Goal: Information Seeking & Learning: Learn about a topic

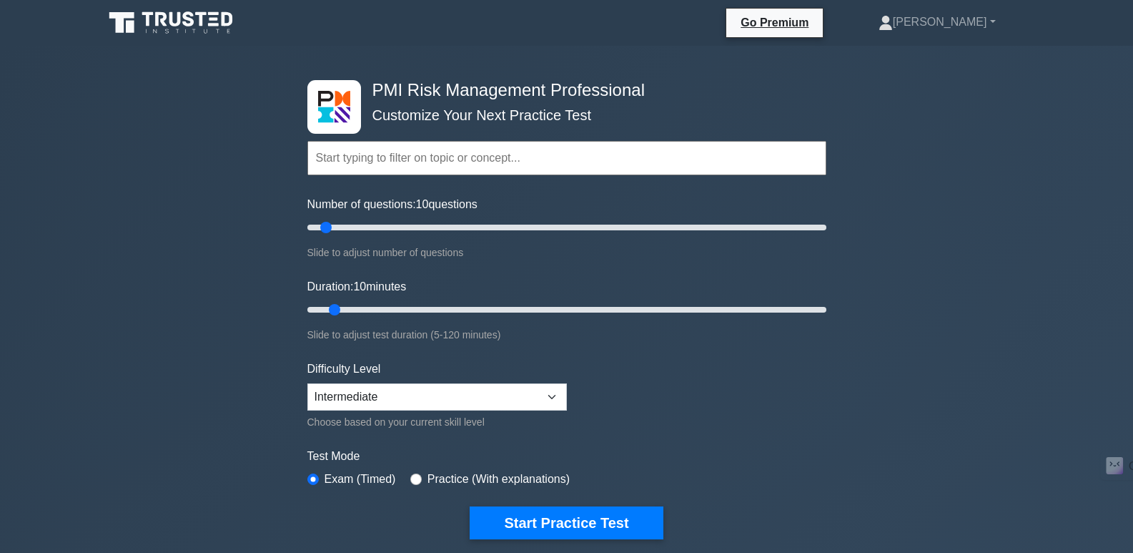
click at [441, 158] on input "text" at bounding box center [566, 158] width 519 height 34
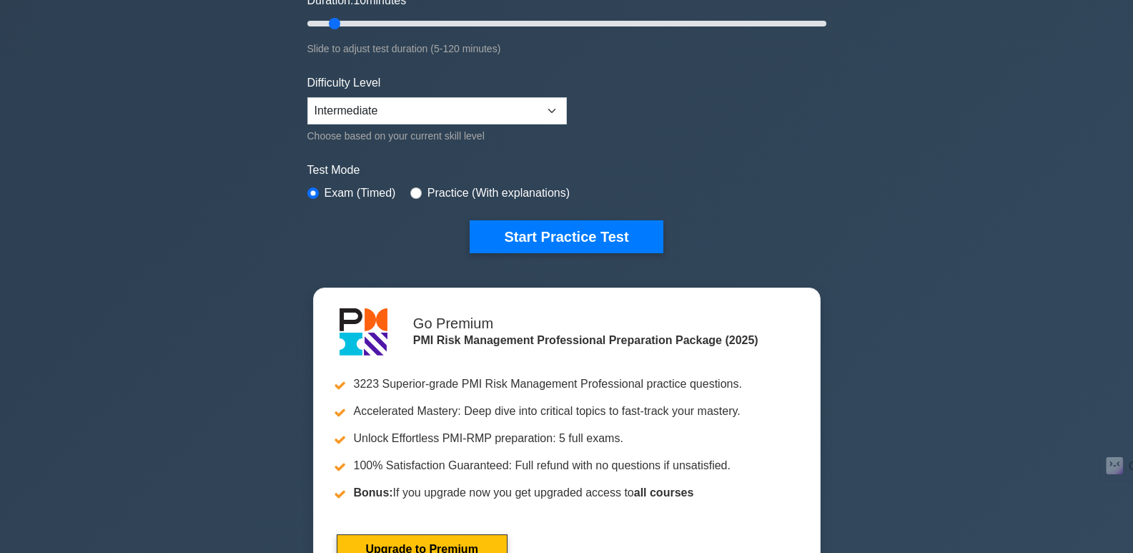
scroll to position [72, 0]
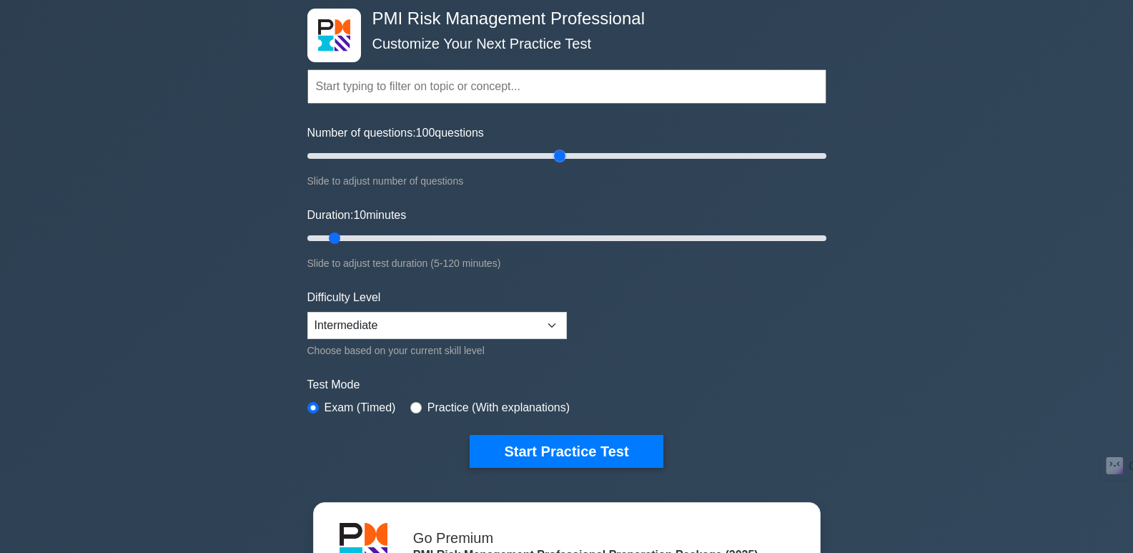
drag, startPoint x: 327, startPoint y: 154, endPoint x: 558, endPoint y: 173, distance: 231.7
type input "100"
click at [558, 164] on input "Number of questions: 100 questions" at bounding box center [566, 155] width 519 height 17
click at [422, 408] on div "Practice (With explanations)" at bounding box center [489, 407] width 159 height 17
click at [413, 404] on input "radio" at bounding box center [415, 407] width 11 height 11
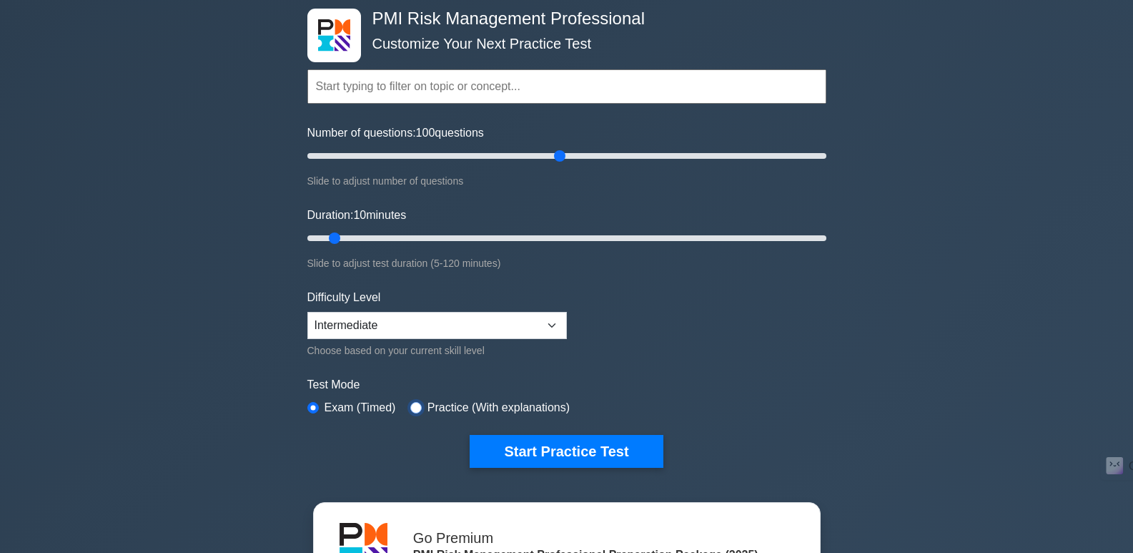
radio input "true"
drag, startPoint x: 333, startPoint y: 240, endPoint x: 347, endPoint y: 242, distance: 13.8
type input "15"
click at [348, 241] on input "Duration: 15 minutes" at bounding box center [566, 238] width 519 height 17
drag, startPoint x: 558, startPoint y: 158, endPoint x: 433, endPoint y: 184, distance: 128.5
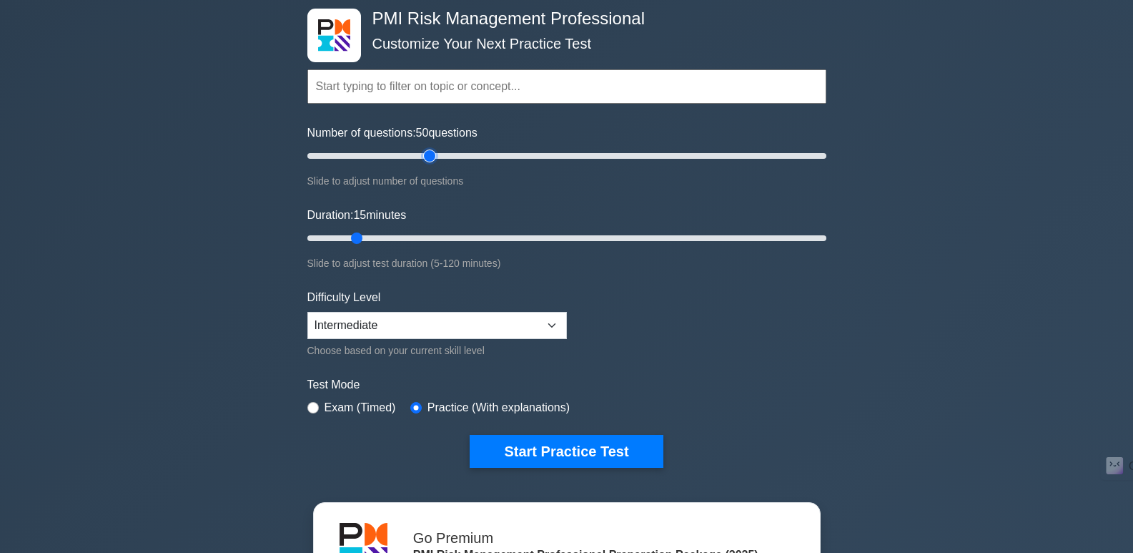
type input "50"
click at [433, 164] on input "Number of questions: 50 questions" at bounding box center [566, 155] width 519 height 17
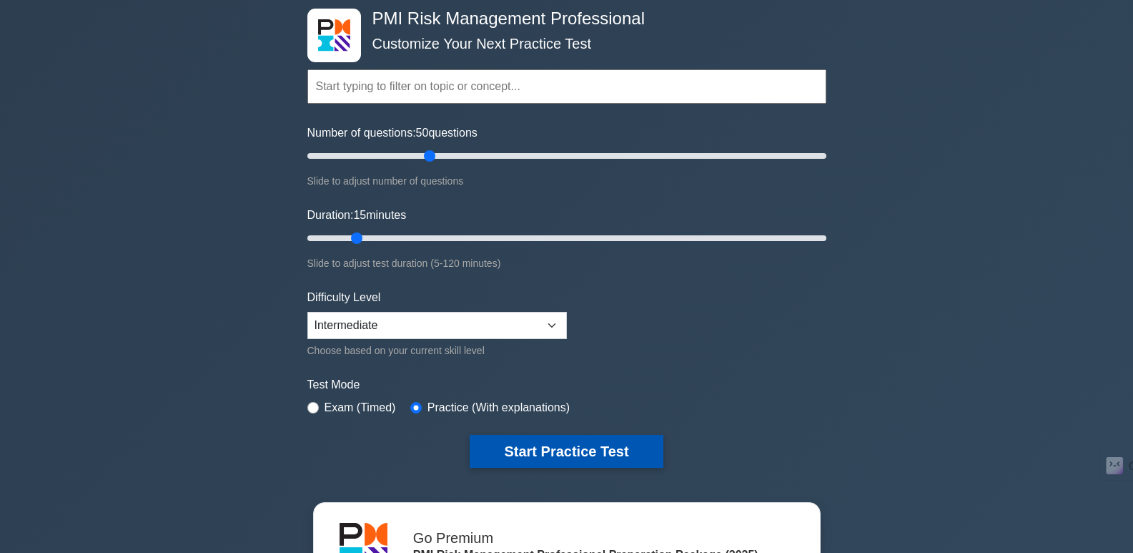
click at [565, 452] on button "Start Practice Test" at bounding box center [566, 451] width 193 height 33
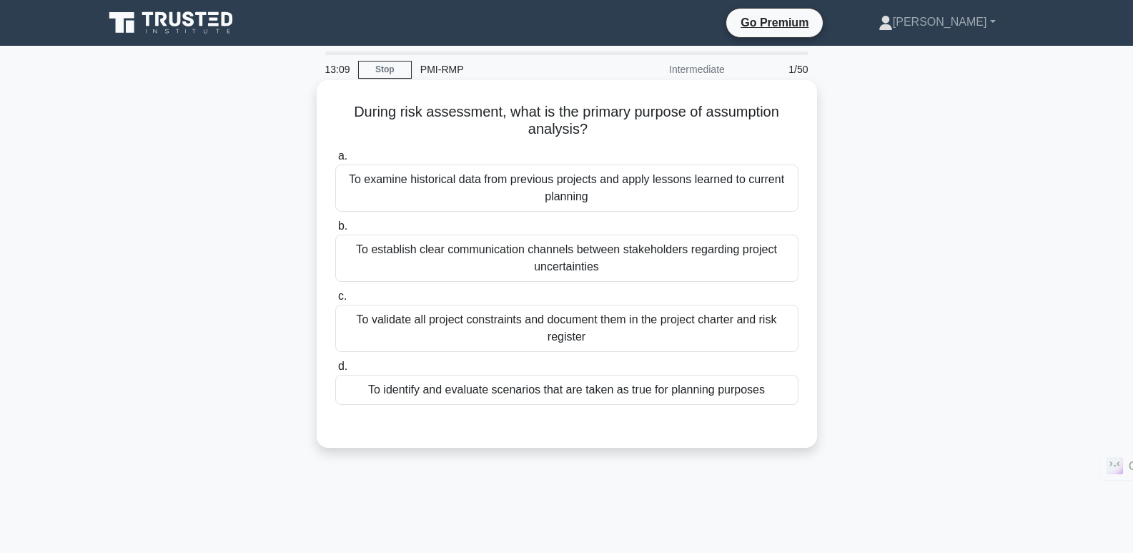
click at [626, 389] on div "To identify and evaluate scenarios that are taken as true for planning purposes" at bounding box center [566, 390] width 463 height 30
click at [335, 371] on input "d. To identify and evaluate scenarios that are taken as true for planning purpo…" at bounding box center [335, 366] width 0 height 9
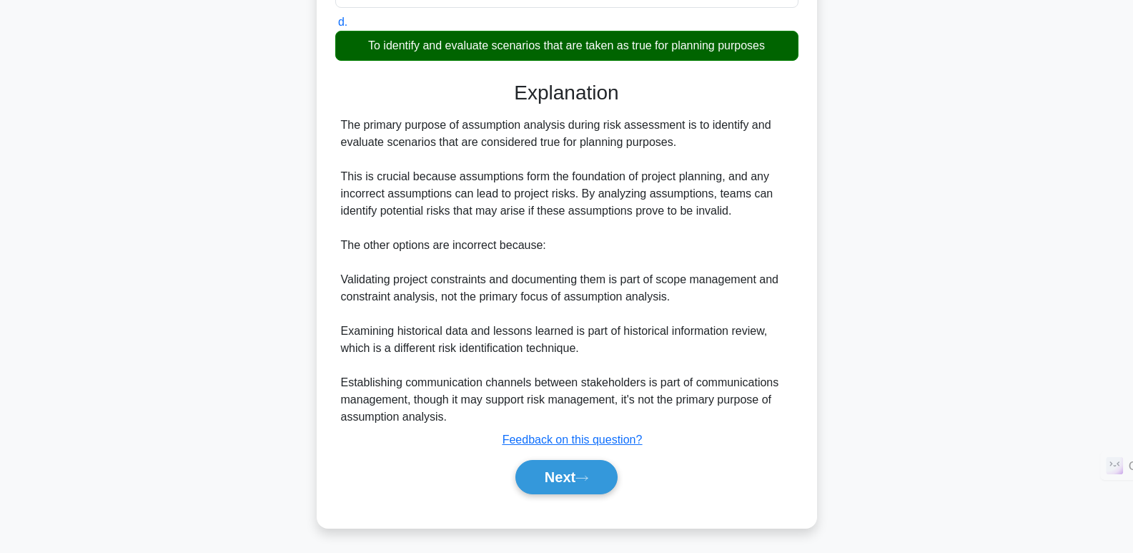
scroll to position [347, 0]
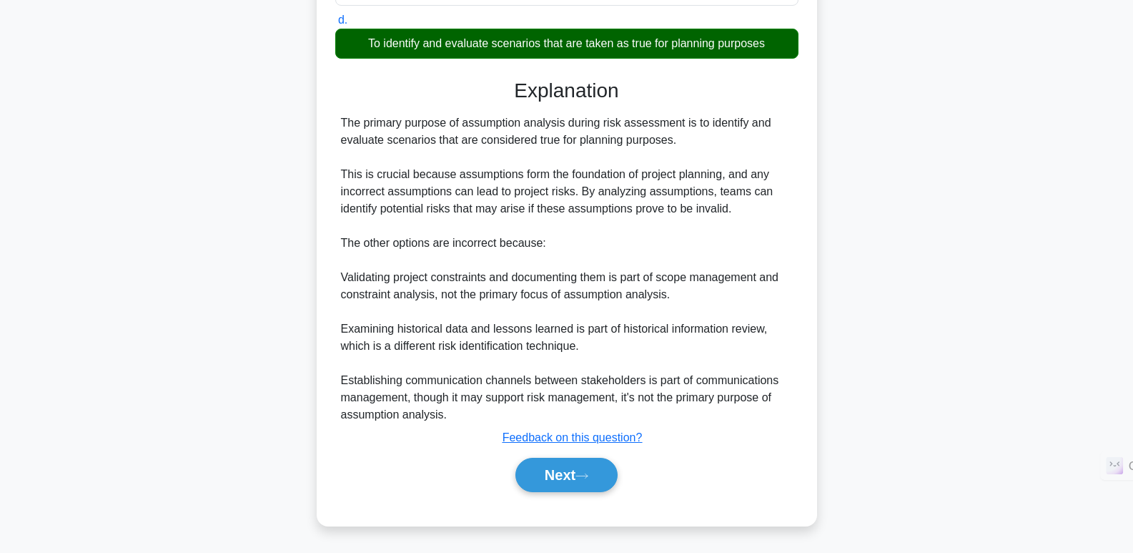
drag, startPoint x: 568, startPoint y: 478, endPoint x: 424, endPoint y: 221, distance: 295.2
click at [568, 479] on button "Next" at bounding box center [567, 475] width 102 height 34
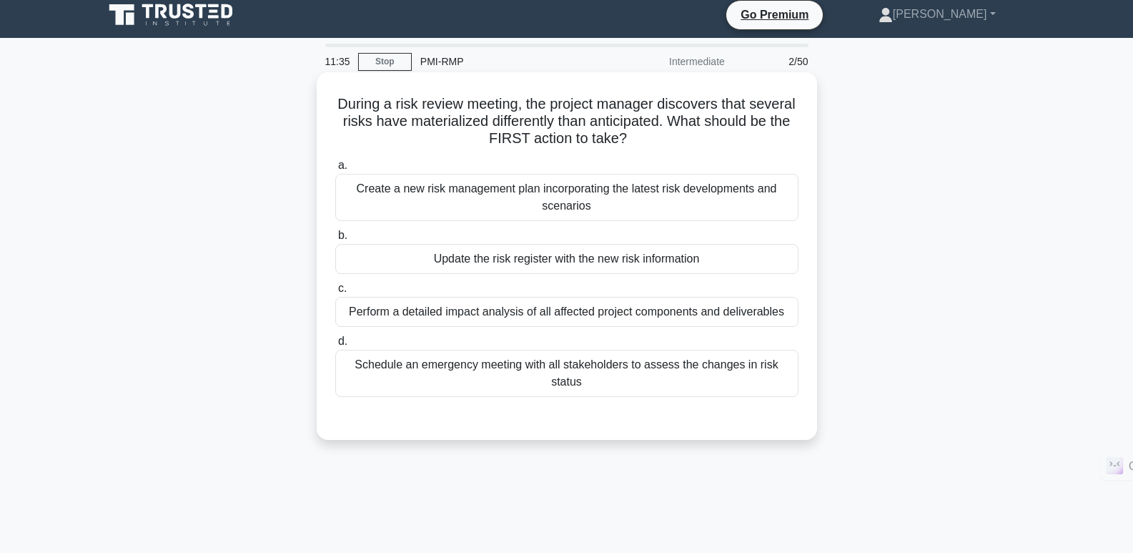
scroll to position [0, 0]
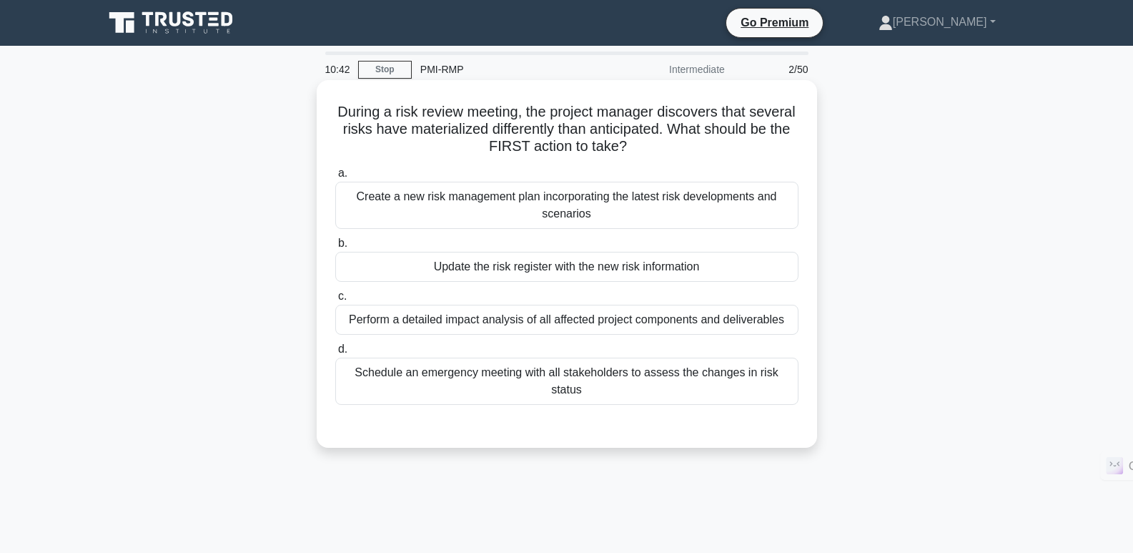
click at [559, 271] on div "Update the risk register with the new risk information" at bounding box center [566, 267] width 463 height 30
click at [335, 248] on input "b. Update the risk register with the new risk information" at bounding box center [335, 243] width 0 height 9
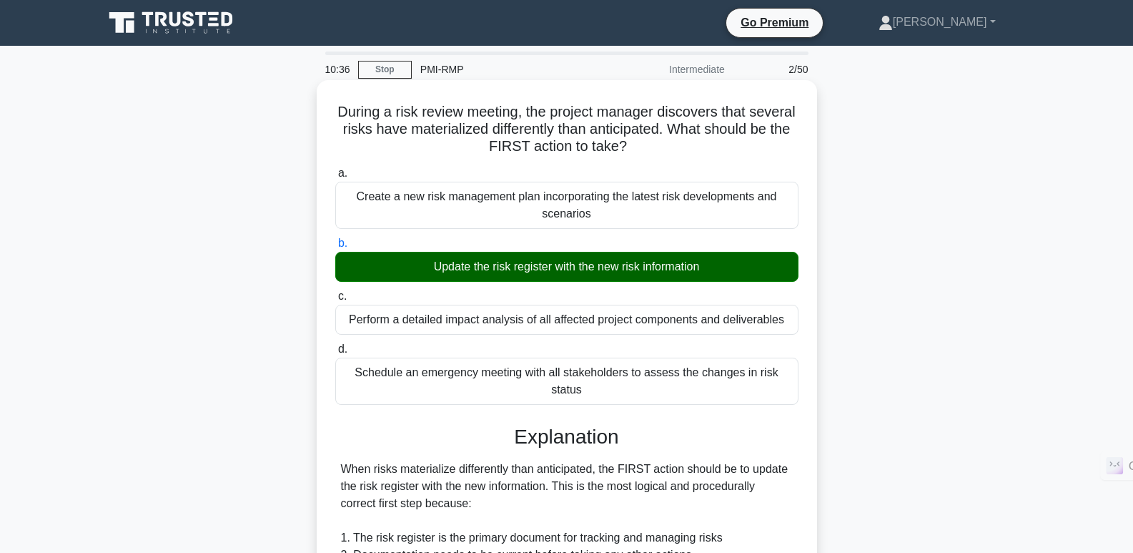
click at [486, 322] on div "Perform a detailed impact analysis of all affected project components and deliv…" at bounding box center [566, 320] width 463 height 30
click at [335, 301] on input "c. Perform a detailed impact analysis of all affected project components and de…" at bounding box center [335, 296] width 0 height 9
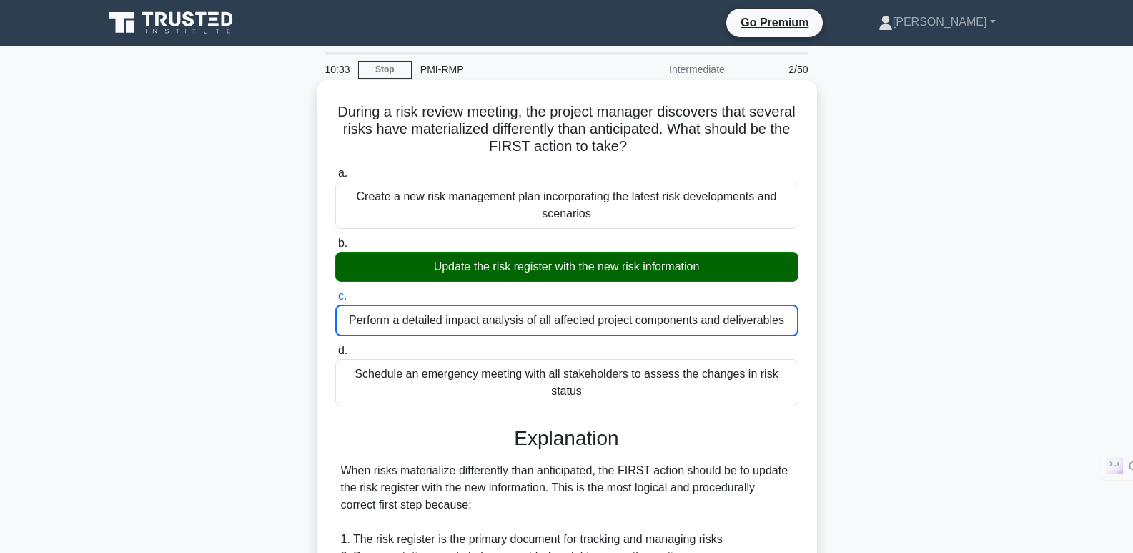
click at [512, 264] on div "Update the risk register with the new risk information" at bounding box center [566, 267] width 463 height 30
click at [335, 248] on input "b. Update the risk register with the new risk information" at bounding box center [335, 243] width 0 height 9
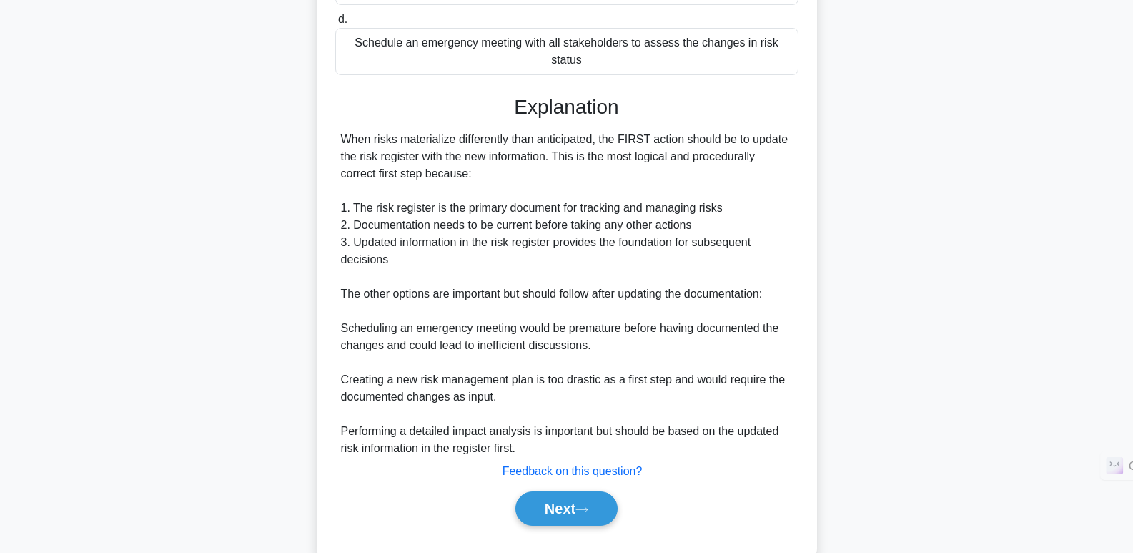
scroll to position [347, 0]
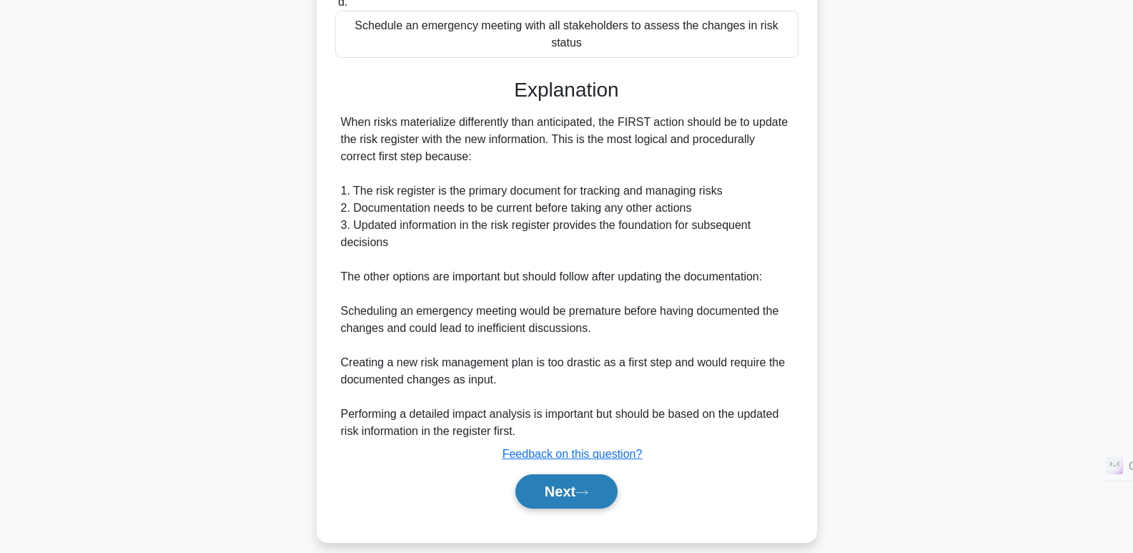
click at [560, 480] on button "Next" at bounding box center [567, 491] width 102 height 34
click at [546, 478] on button "Next" at bounding box center [567, 491] width 102 height 34
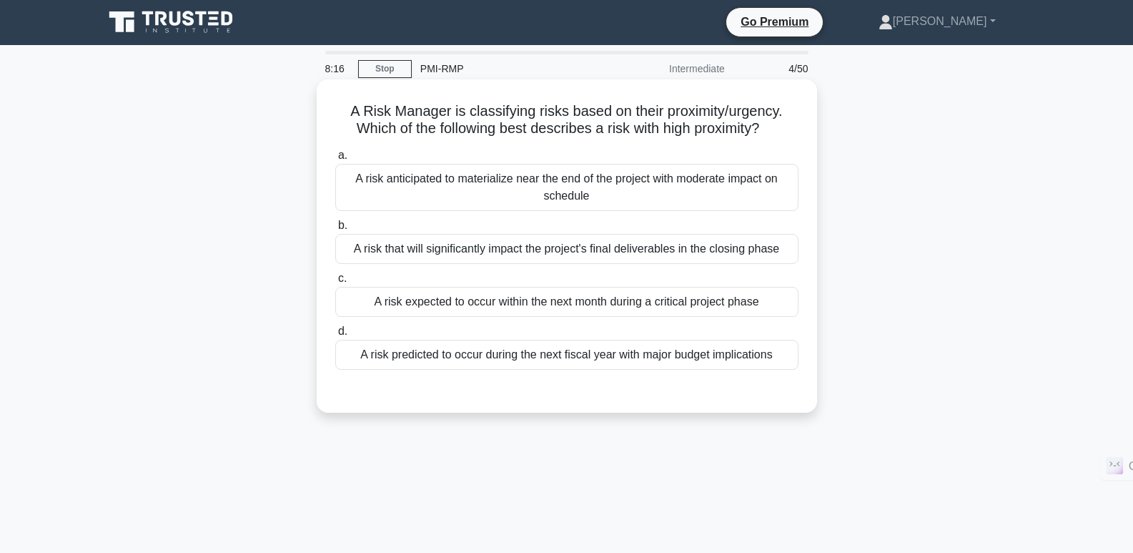
scroll to position [0, 0]
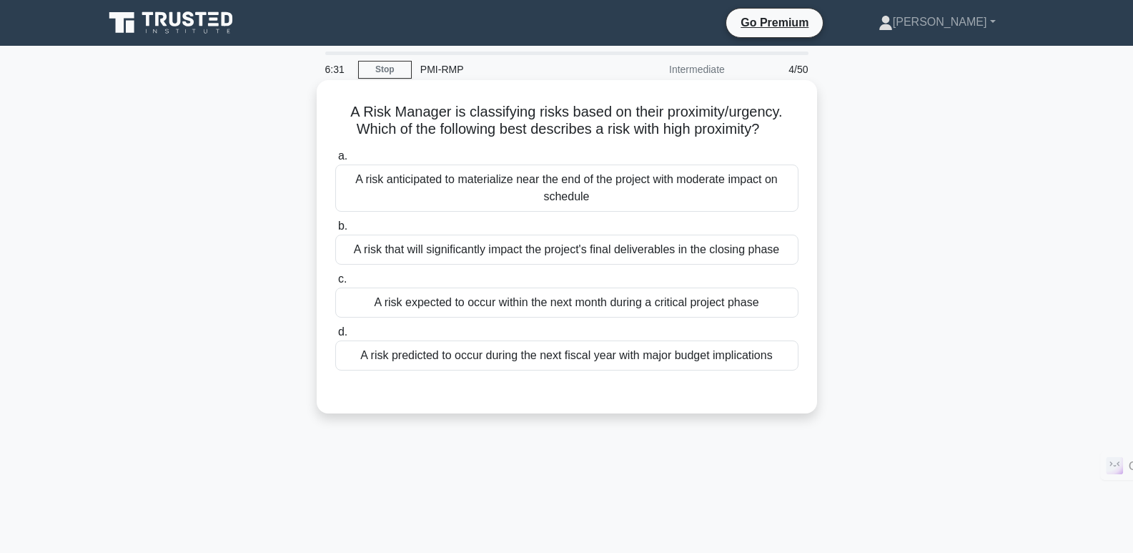
click at [574, 258] on div "A risk that will significantly impact the project's final deliverables in the c…" at bounding box center [566, 250] width 463 height 30
click at [335, 231] on input "b. A risk that will significantly impact the project's final deliverables in th…" at bounding box center [335, 226] width 0 height 9
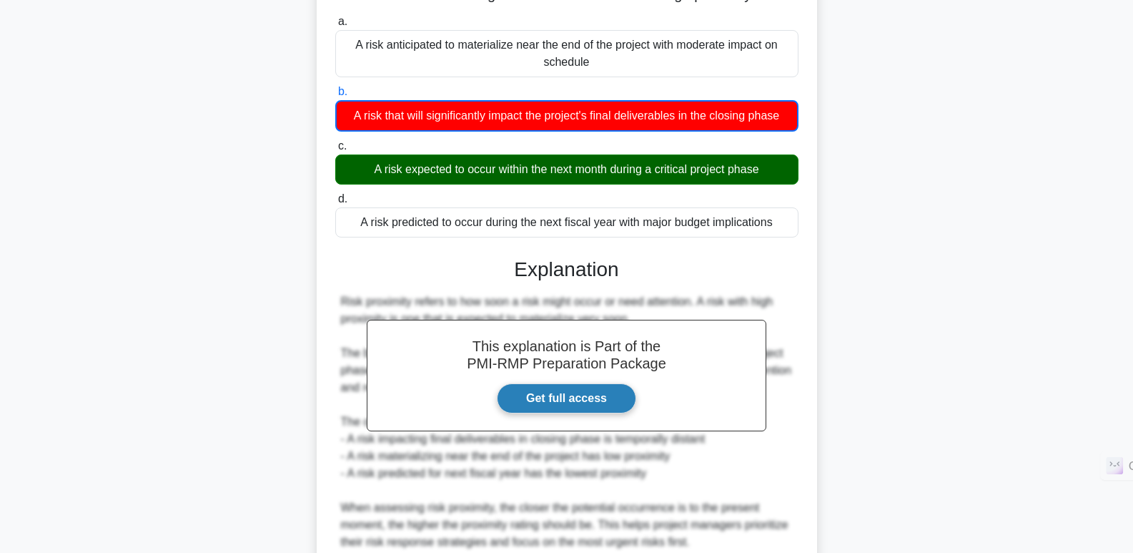
scroll to position [143, 0]
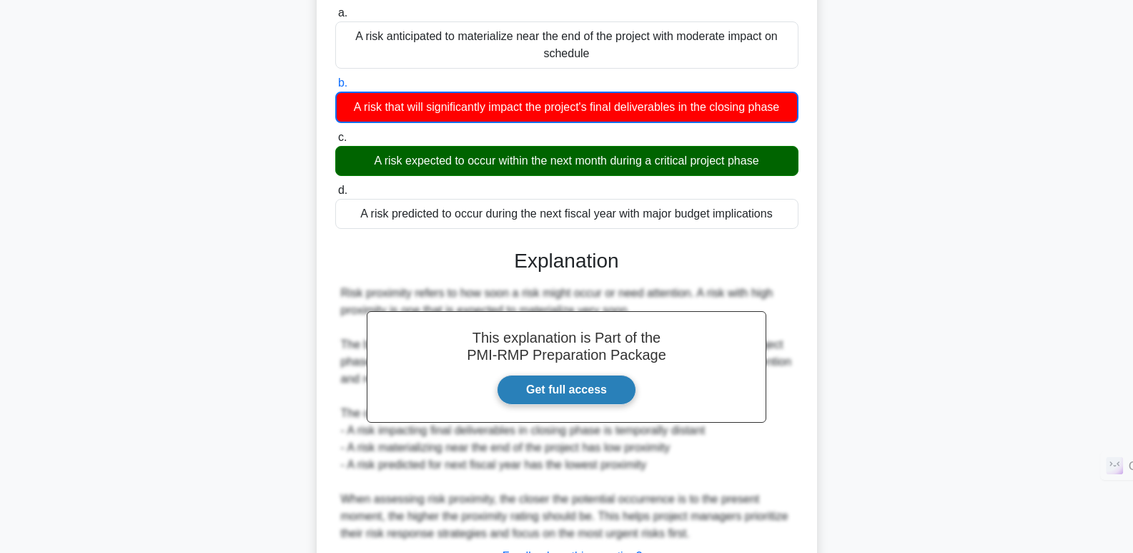
click at [578, 398] on link "Get full access" at bounding box center [566, 390] width 139 height 30
